Goal: Transaction & Acquisition: Purchase product/service

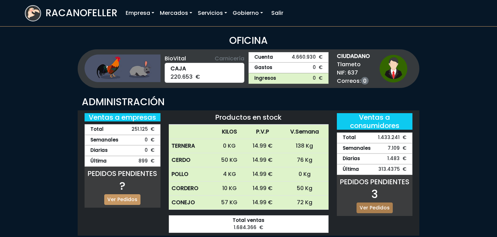
click at [379, 208] on link "Ver Pedidos" at bounding box center [374, 207] width 36 height 11
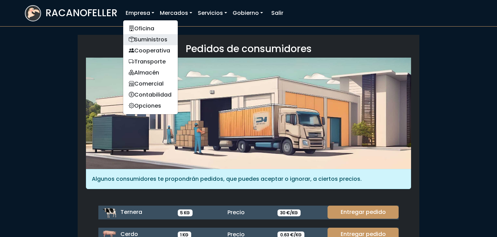
click at [143, 43] on link "Suministros" at bounding box center [150, 39] width 54 height 11
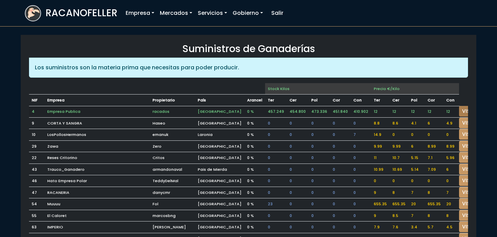
click at [459, 109] on link "VISITAR" at bounding box center [471, 111] width 25 height 11
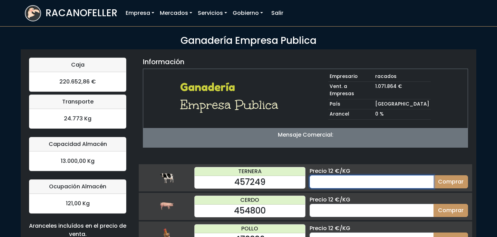
click at [350, 175] on input "number" at bounding box center [371, 181] width 124 height 13
type input "20"
click at [433, 175] on button "Comprar" at bounding box center [450, 181] width 34 height 13
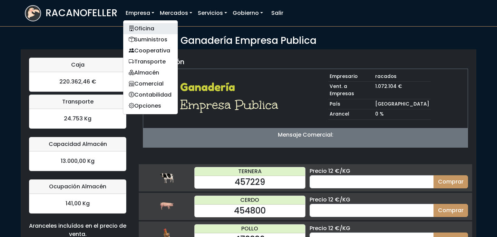
click at [144, 29] on link "Oficina" at bounding box center [150, 28] width 54 height 11
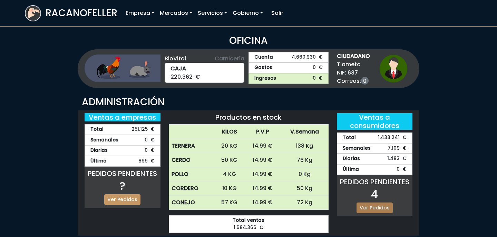
click at [374, 209] on link "Ver Pedidos" at bounding box center [374, 207] width 36 height 11
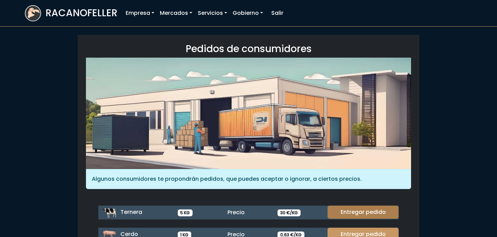
click at [375, 210] on link "Entregar pedido" at bounding box center [362, 212] width 71 height 13
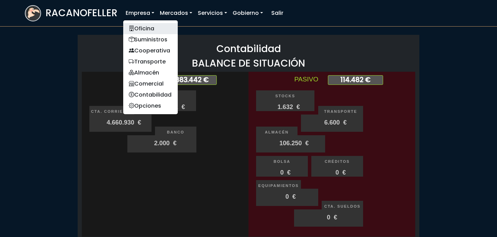
click at [139, 26] on link "Oficina" at bounding box center [150, 28] width 54 height 11
